Goal: Check status: Check status

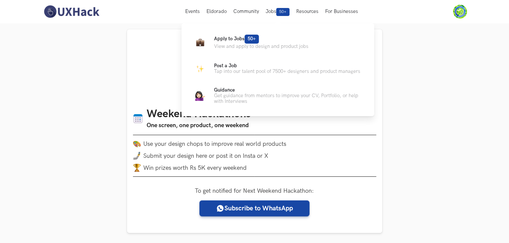
drag, startPoint x: 209, startPoint y: 97, endPoint x: 190, endPoint y: 102, distance: 19.0
click at [208, 97] on link "Guidance Get guidance from mentors to improve your CV, Portfolio, or help with …" at bounding box center [278, 95] width 172 height 17
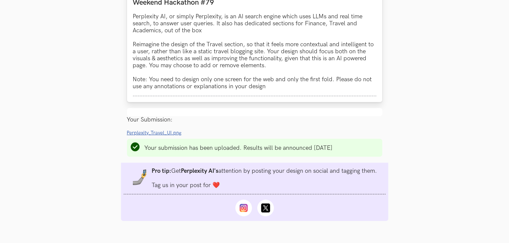
scroll to position [432, 0]
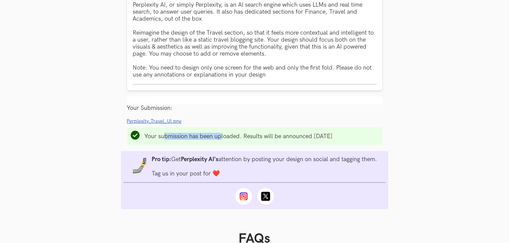
drag, startPoint x: 165, startPoint y: 132, endPoint x: 222, endPoint y: 143, distance: 57.9
click at [222, 143] on ul "Your submission has been uploaded. Results will be announced [DATE]" at bounding box center [254, 136] width 255 height 18
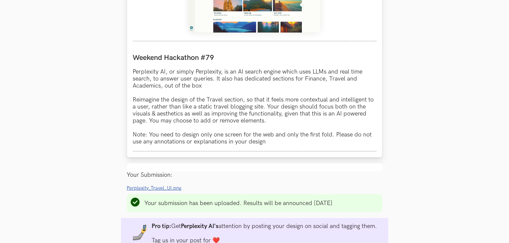
scroll to position [499, 0]
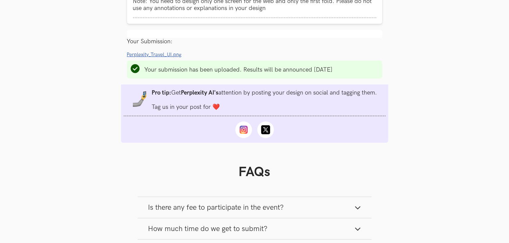
click at [154, 57] on span "Perplexity_Travel_UI.png" at bounding box center [154, 55] width 55 height 6
click at [271, 45] on div "Your Submission:" at bounding box center [254, 41] width 255 height 7
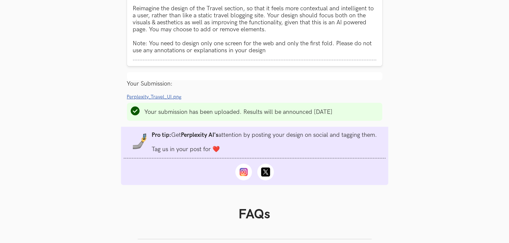
scroll to position [432, 0]
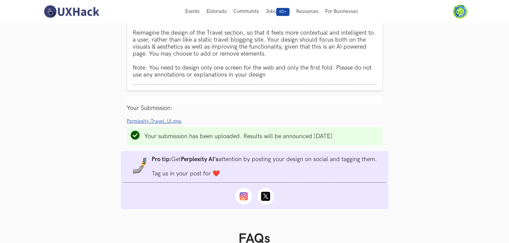
click at [153, 128] on ul "Progress value is 100% Perplexity_Travel_UI.png Remove File Your submission has…" at bounding box center [254, 163] width 255 height 92
click at [154, 124] on span "Perplexity_Travel_UI.png" at bounding box center [154, 121] width 55 height 6
